Goal: Find specific page/section: Find specific page/section

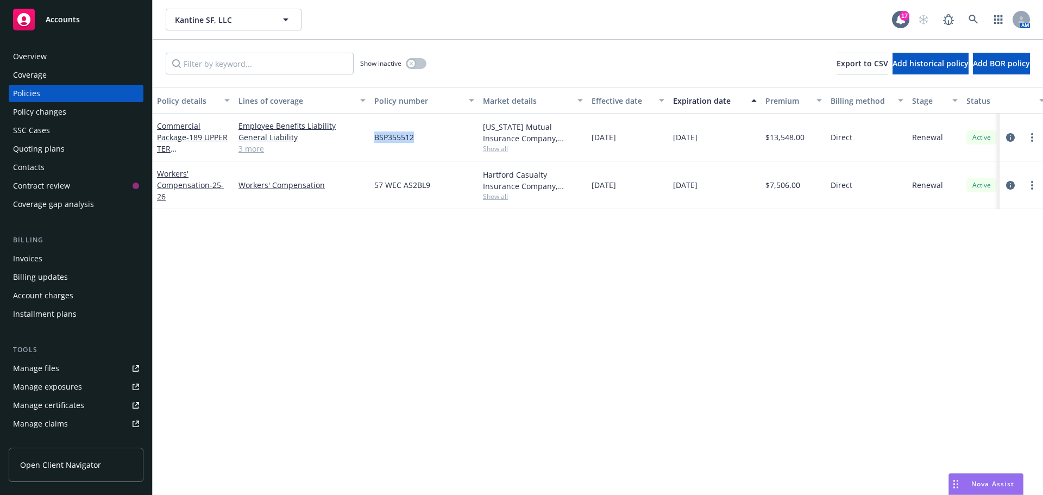
drag, startPoint x: 414, startPoint y: 138, endPoint x: 375, endPoint y: 138, distance: 39.1
click at [375, 138] on div "BSP355512" at bounding box center [424, 137] width 109 height 48
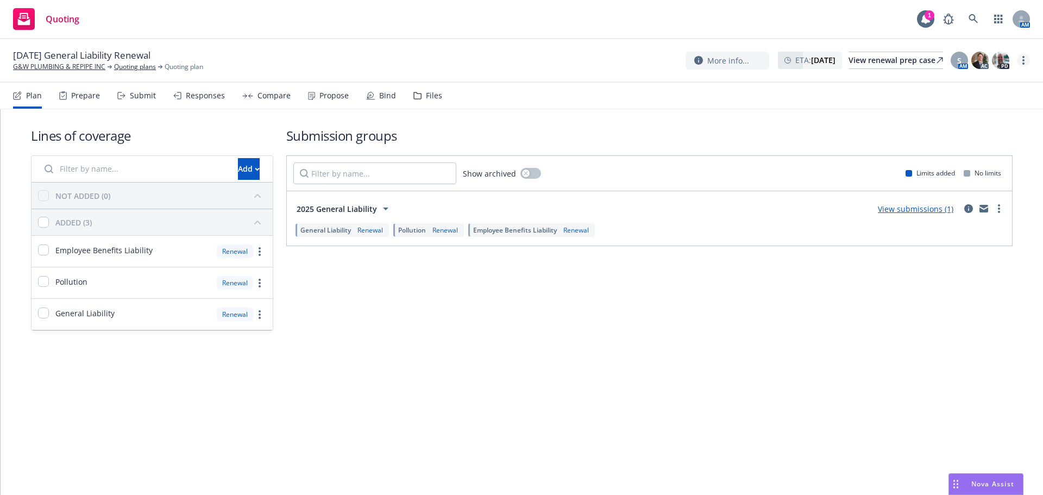
click at [1025, 61] on link "more" at bounding box center [1022, 60] width 13 height 13
click at [987, 80] on link "Copy logging email" at bounding box center [968, 82] width 121 height 22
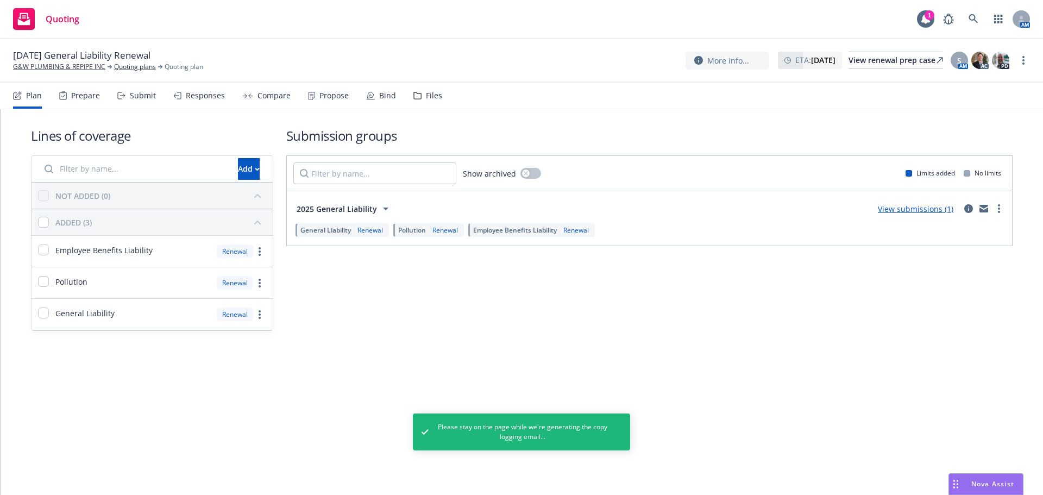
click at [75, 73] on div "[DATE] General Liability Renewal G&W PLUMBING & REPIPE INC Quoting plans Quotin…" at bounding box center [521, 60] width 1043 height 43
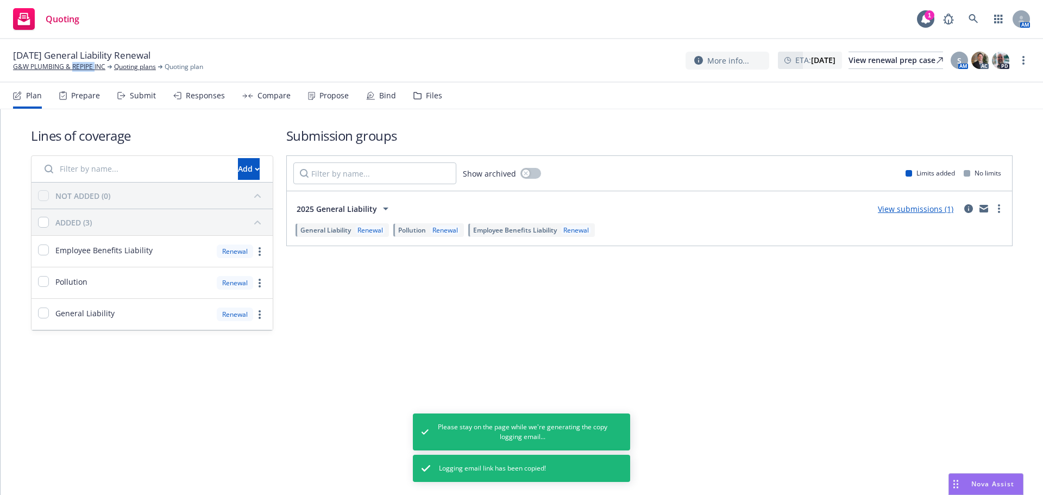
click at [75, 72] on div "[DATE] General Liability Renewal G&W PLUMBING & REPIPE INC Quoting plans Quotin…" at bounding box center [521, 60] width 1043 height 43
click at [75, 70] on link "G&W PLUMBING & REPIPE INC" at bounding box center [59, 67] width 92 height 10
